Goal: Obtain resource: Download file/media

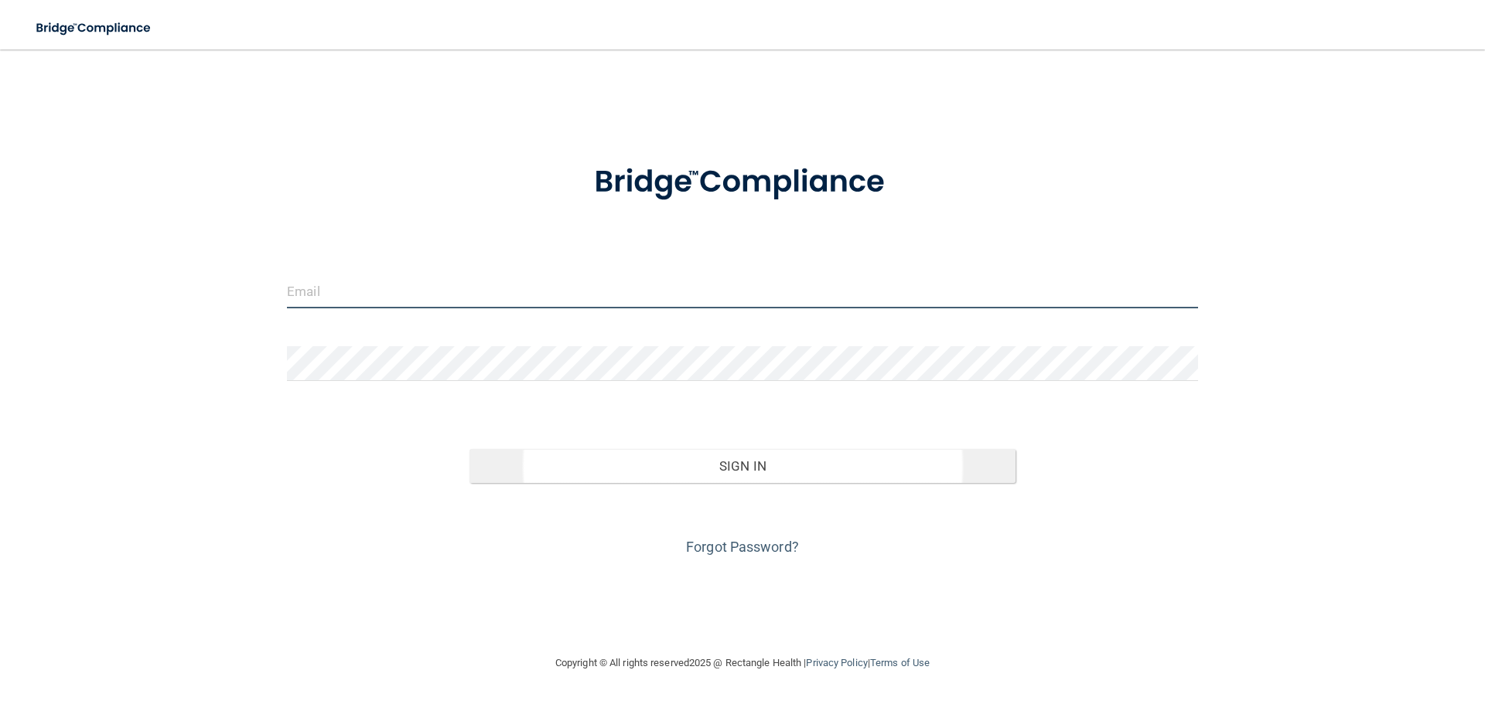
type input "[EMAIL_ADDRESS][DOMAIN_NAME]"
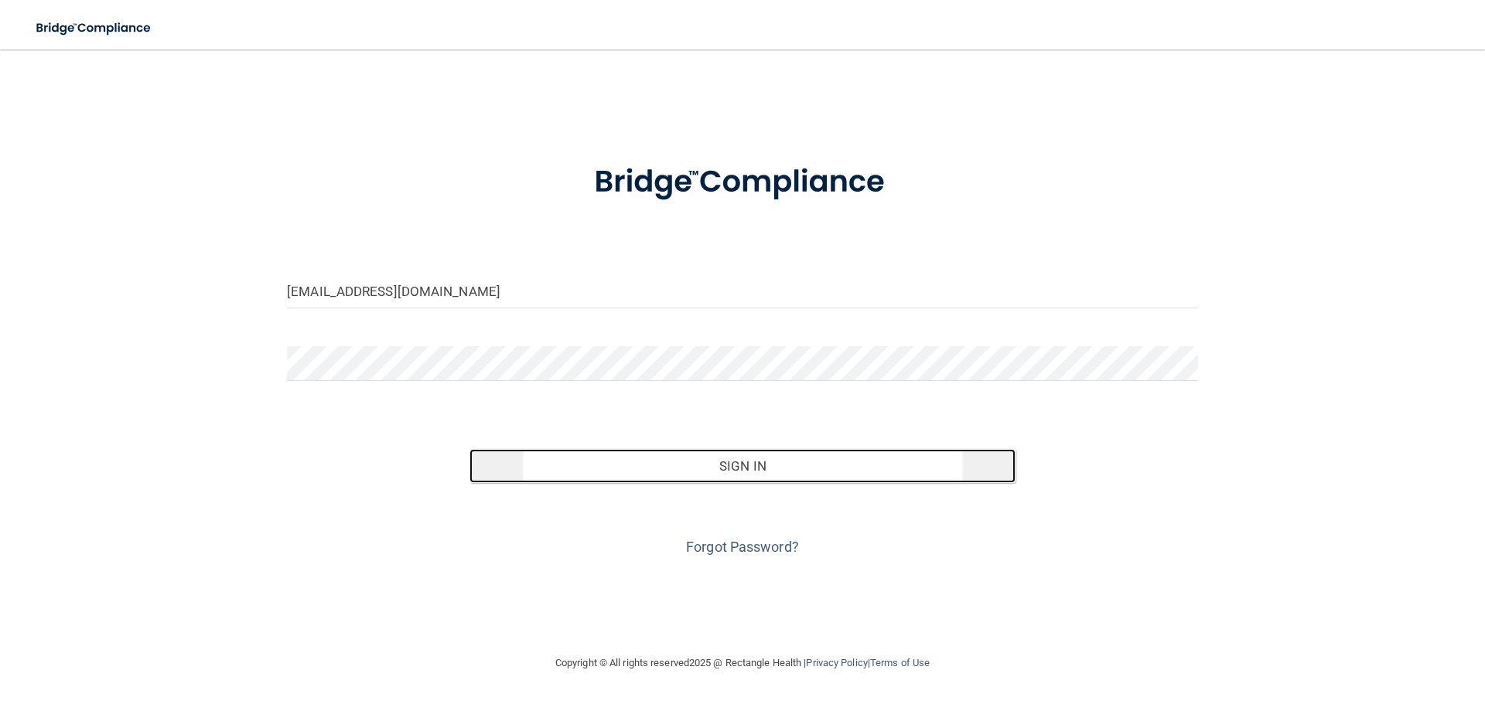
click at [592, 306] on button "Sign In" at bounding box center [742, 466] width 547 height 34
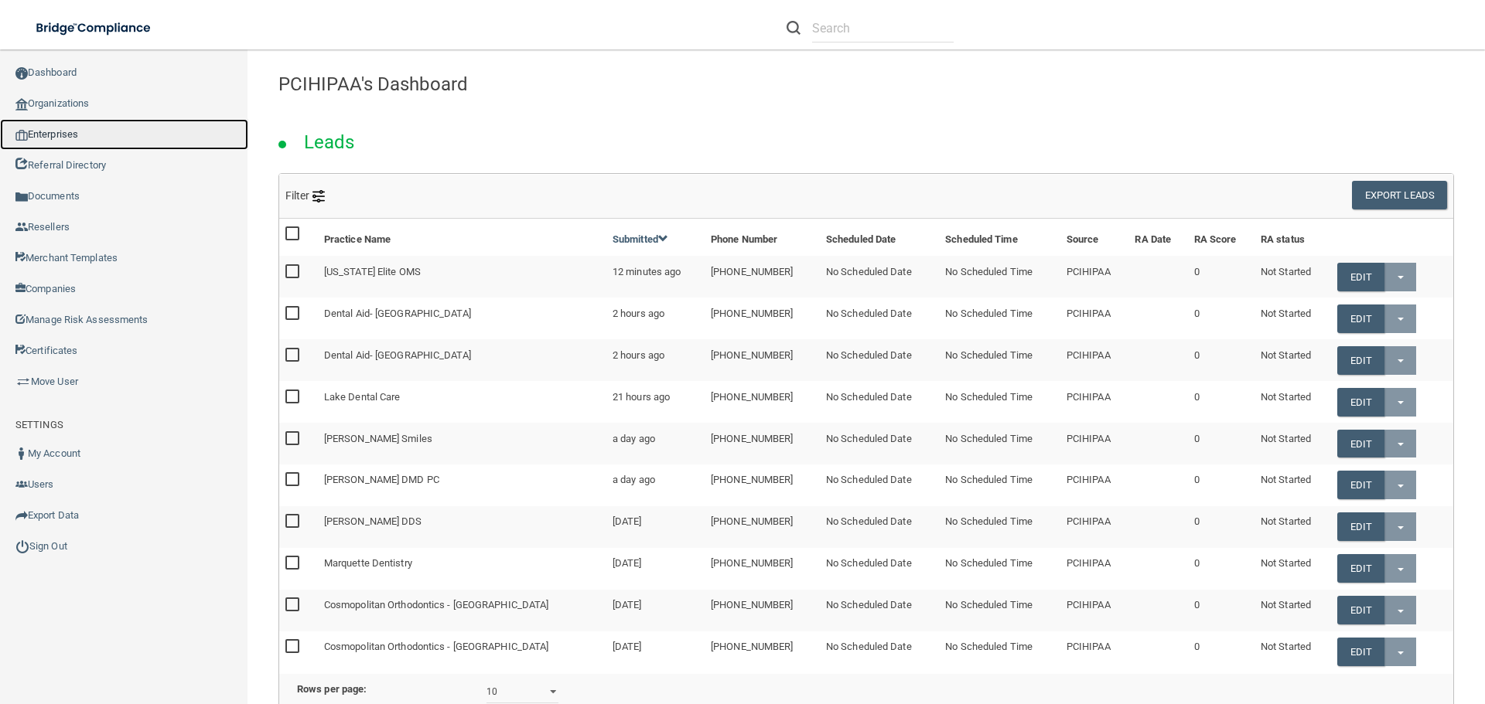
click at [110, 134] on link "Enterprises" at bounding box center [124, 134] width 248 height 31
click at [107, 119] on link "Enterprises" at bounding box center [124, 134] width 248 height 31
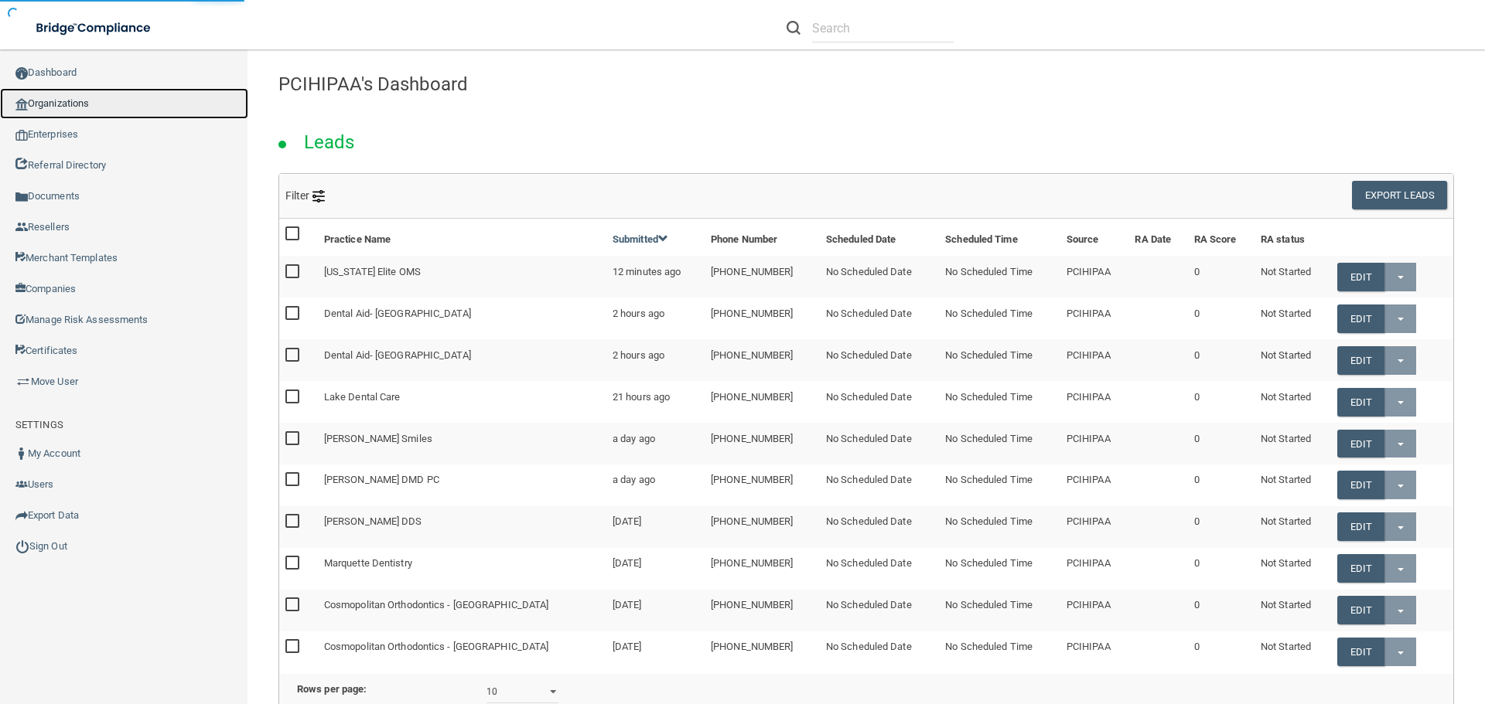
click at [114, 108] on link "Organizations" at bounding box center [124, 103] width 248 height 31
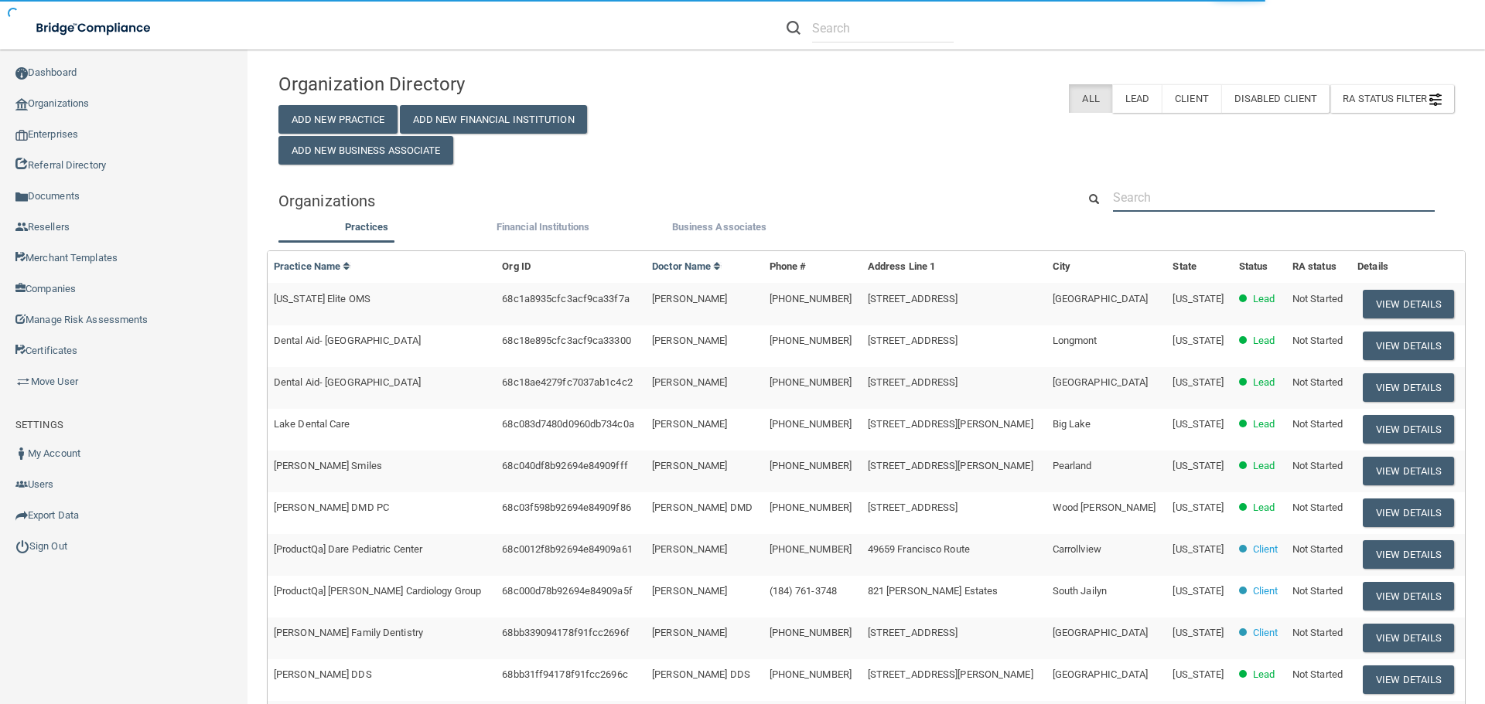
drag, startPoint x: 1326, startPoint y: 192, endPoint x: 1318, endPoint y: 192, distance: 8.5
click at [737, 192] on input "text" at bounding box center [1274, 197] width 322 height 29
paste input "esse M. Fa, DDS-Brentwood"
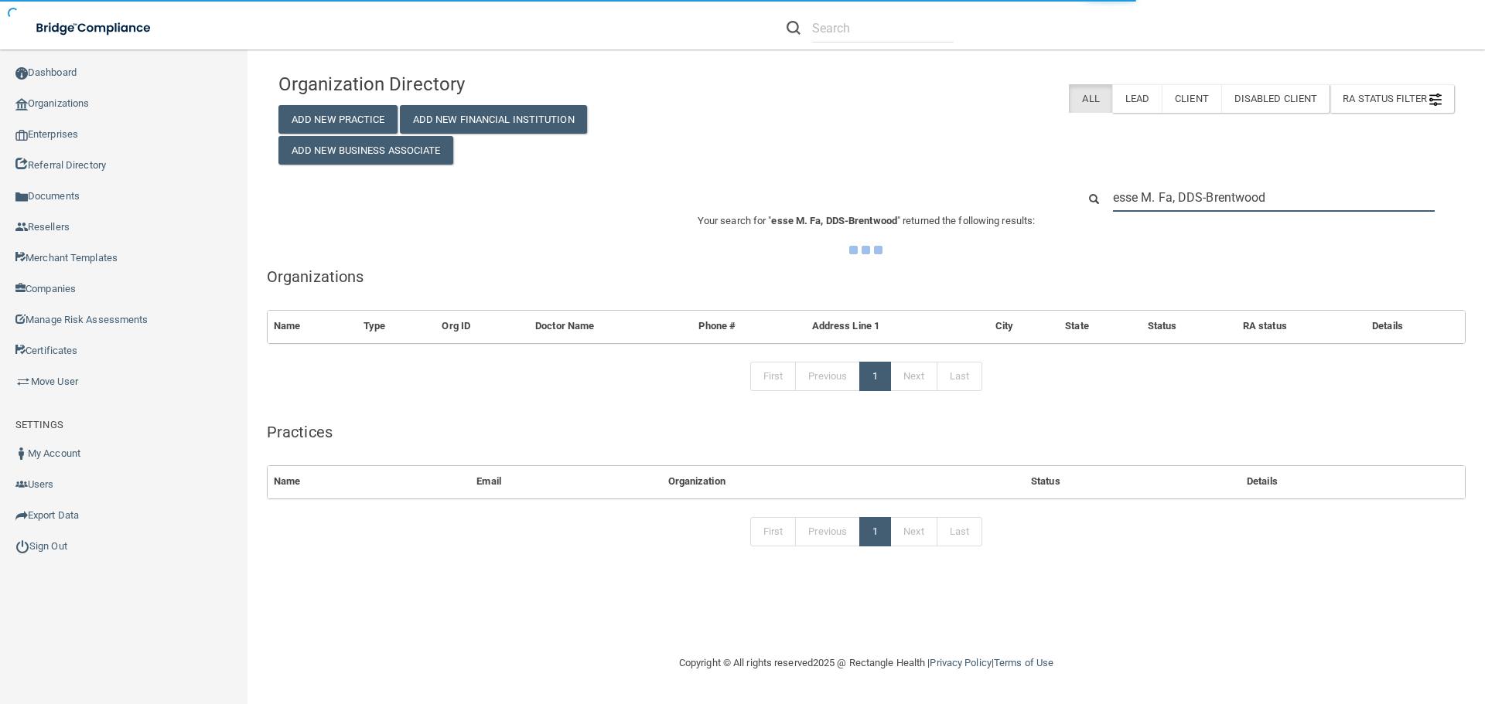
click at [737, 194] on input "esse M. Fa, DDS-Brentwood" at bounding box center [1274, 197] width 322 height 29
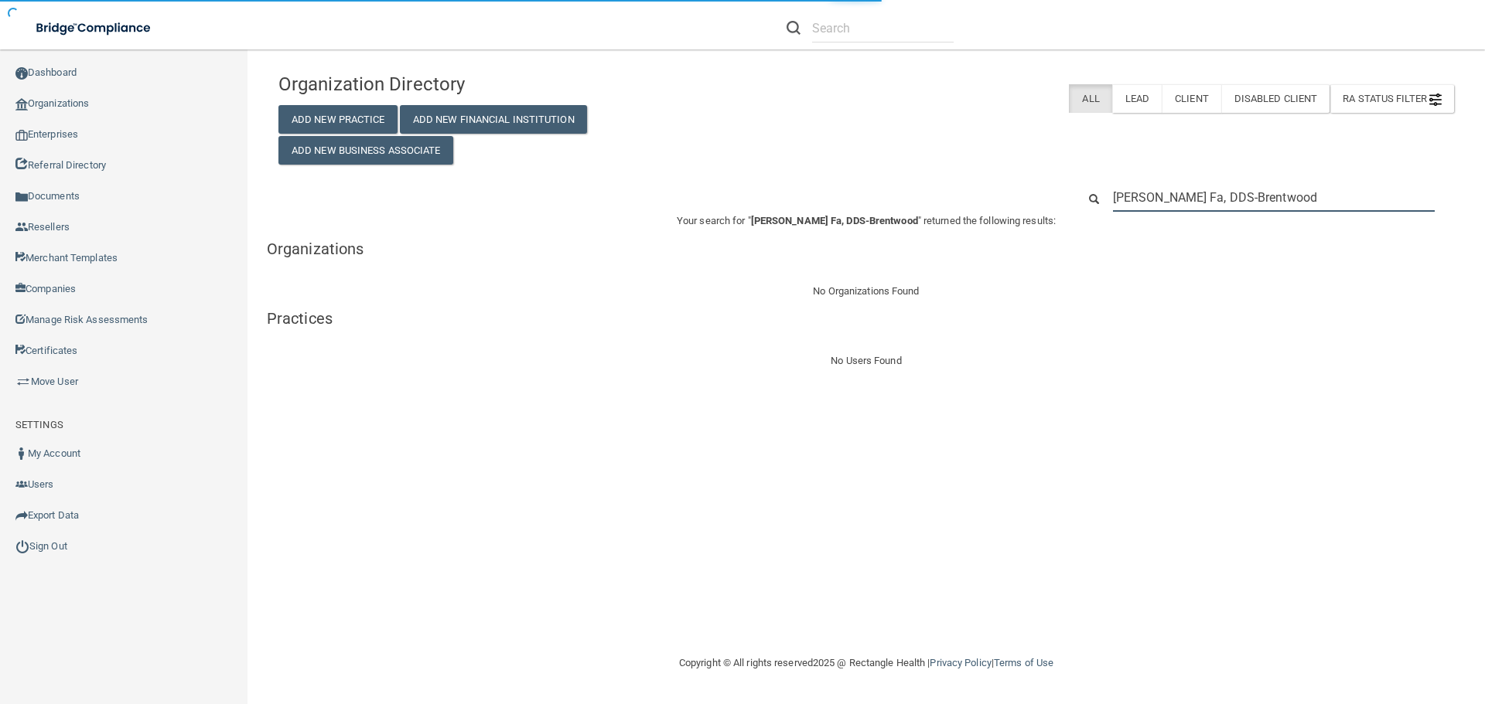
type input "[PERSON_NAME] Fa, DDS-Brentwood"
click at [737, 153] on div "Organization Directory Add New Practice Add New Financial Institution Add New B…" at bounding box center [866, 115] width 1199 height 100
drag, startPoint x: 1291, startPoint y: 200, endPoint x: 1206, endPoint y: 205, distance: 85.2
click at [737, 205] on input "[PERSON_NAME] Fa, DDS-Brentwood" at bounding box center [1274, 197] width 322 height 29
type input "[PERSON_NAME] Fa, DDS"
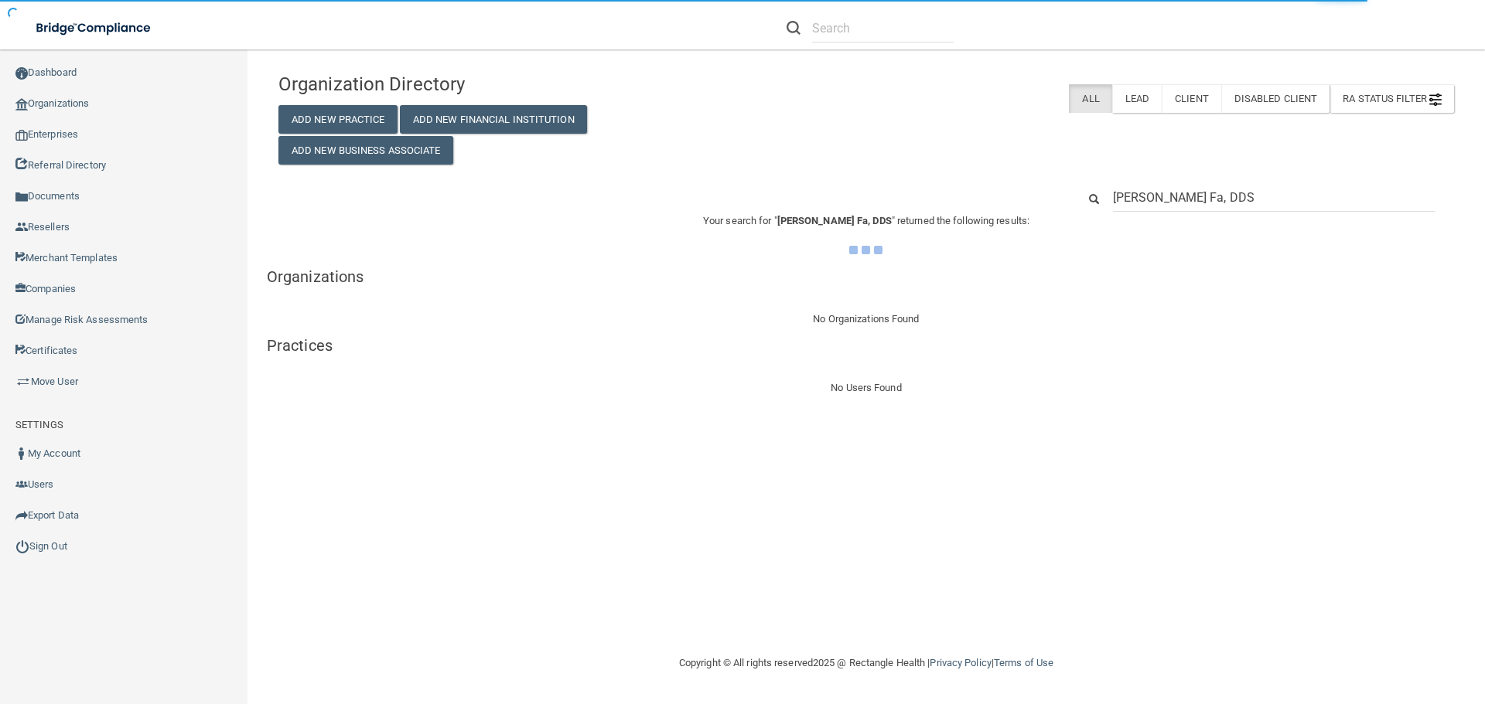
click at [737, 206] on input "[PERSON_NAME] Fa, DDS" at bounding box center [1274, 197] width 322 height 29
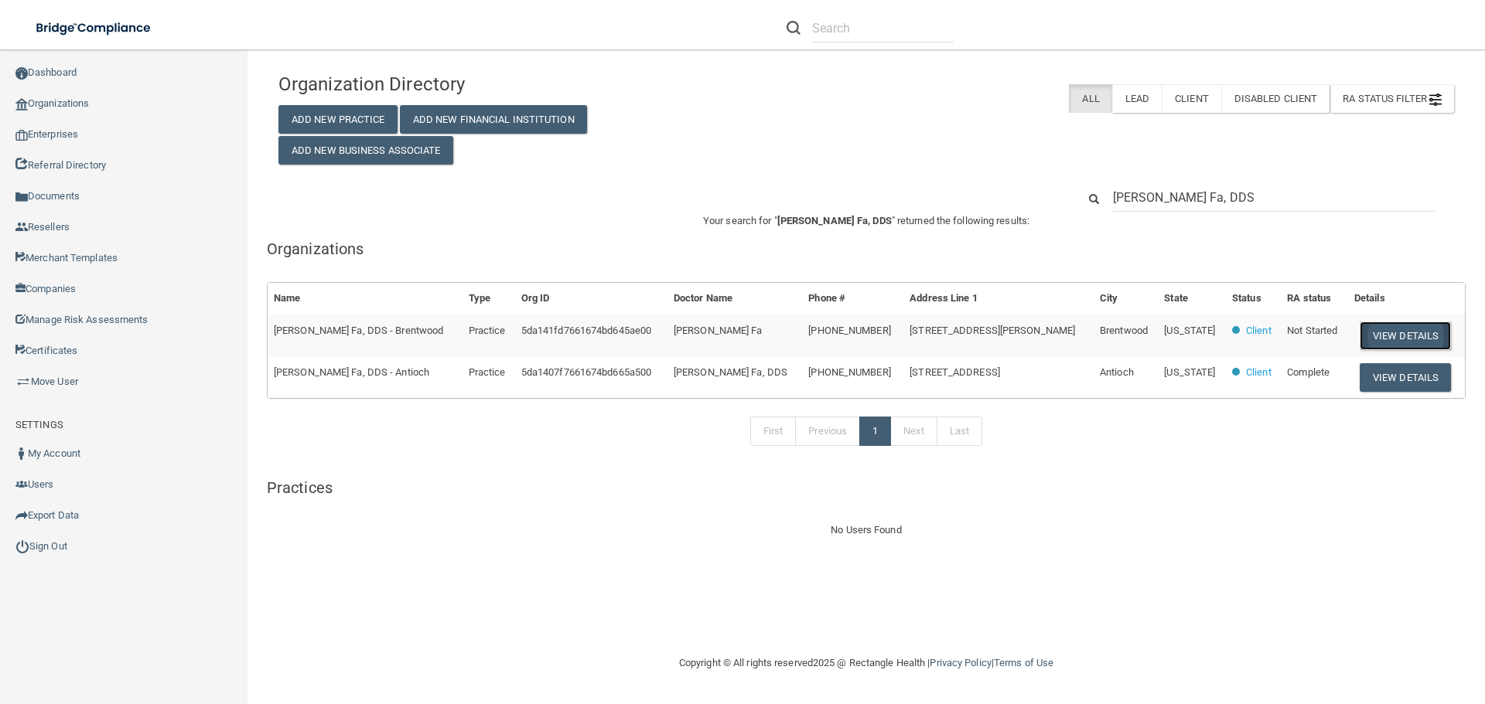
click at [737, 306] on button "View Details" at bounding box center [1404, 336] width 91 height 29
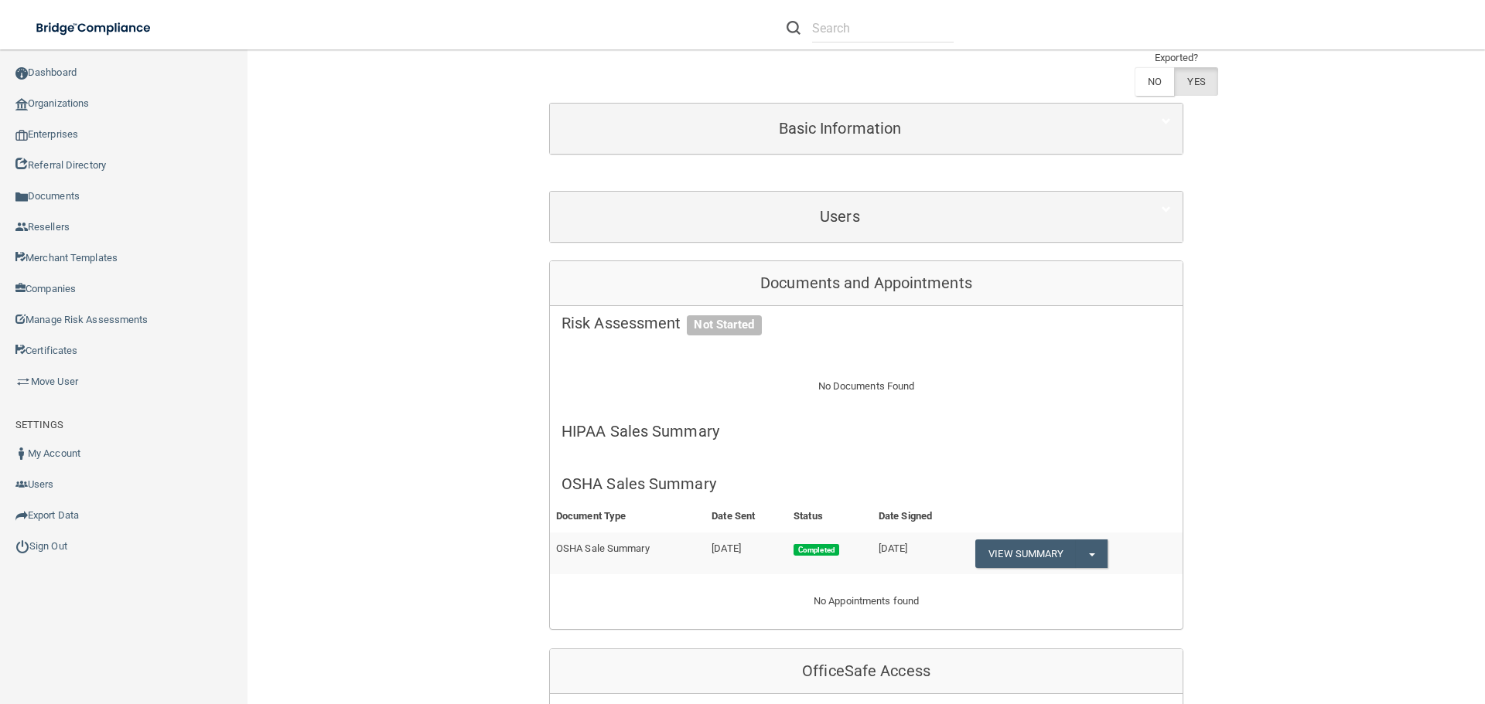
scroll to position [387, 0]
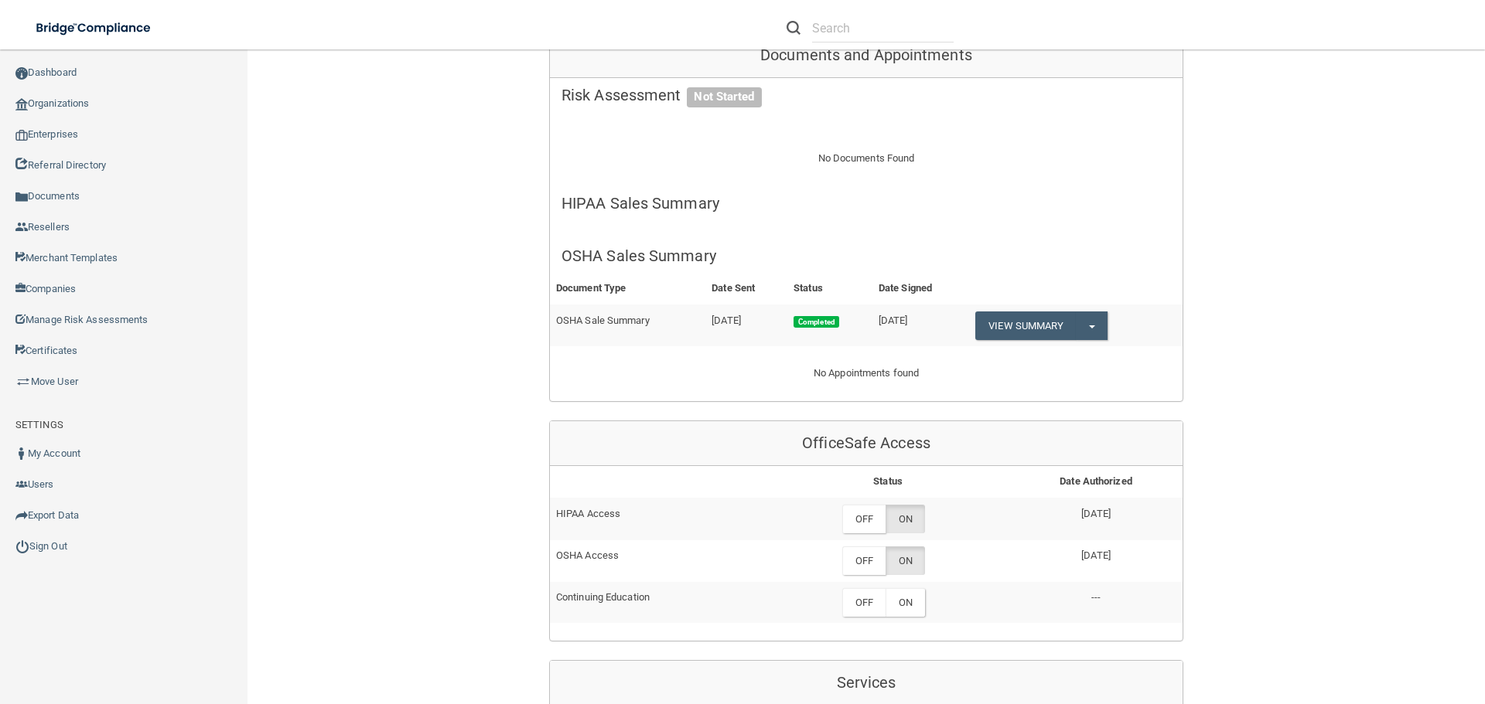
drag, startPoint x: 737, startPoint y: 267, endPoint x: 686, endPoint y: 275, distance: 51.7
click at [686, 305] on tr "OSHA Sale Summary [DATE] Completed [DATE] View Summary Split button! Edit Sale …" at bounding box center [866, 326] width 633 height 42
click at [691, 305] on td "OSHA Sale Summary" at bounding box center [627, 326] width 155 height 42
click at [737, 306] on span "button" at bounding box center [1092, 327] width 6 height 3
click at [737, 306] on link "Download as PDF" at bounding box center [1039, 357] width 128 height 23
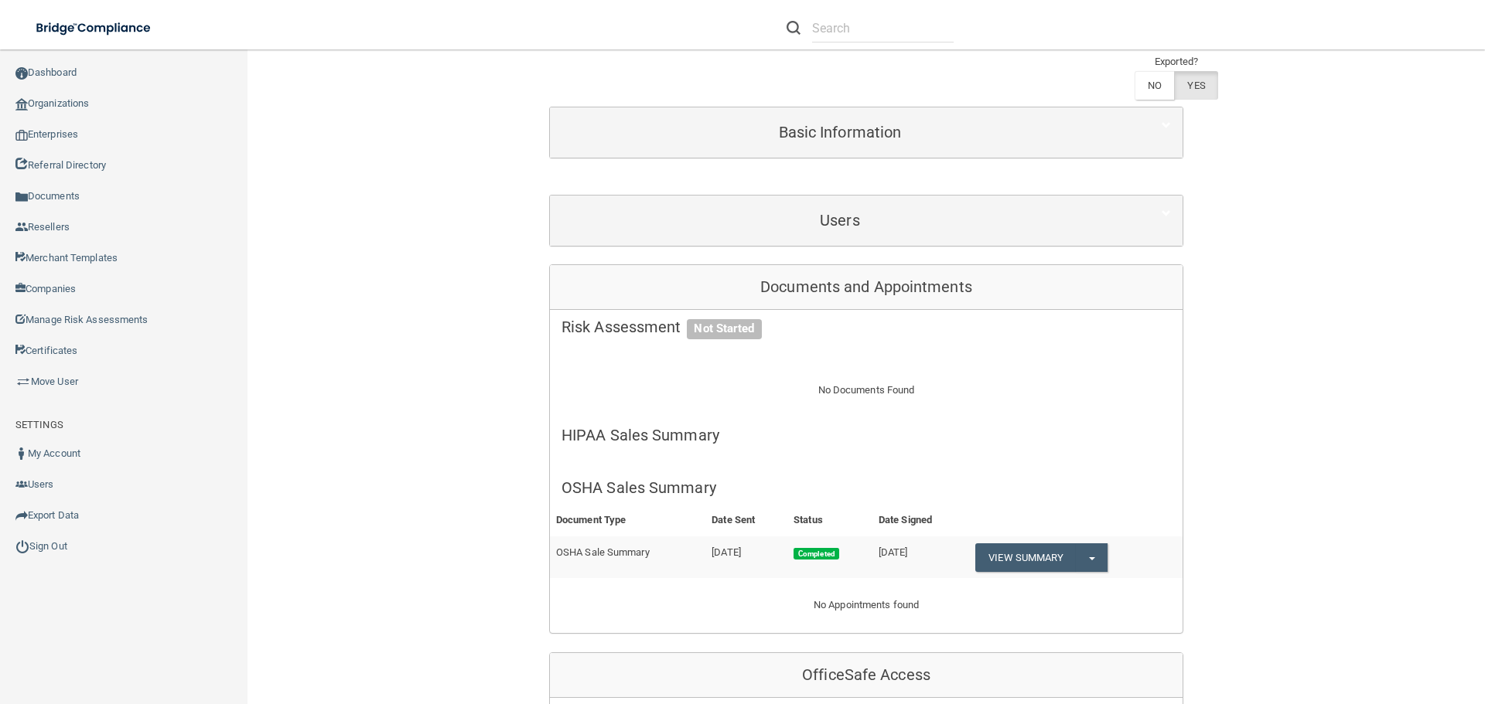
scroll to position [0, 0]
